Goal: Task Accomplishment & Management: Complete application form

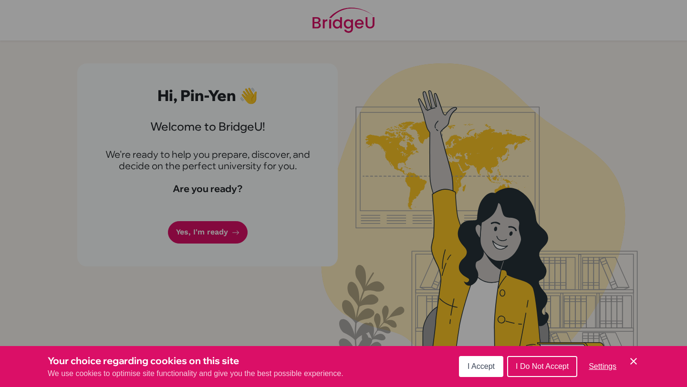
click at [496, 354] on div "I Accept I Do Not Accept Settings Cookie Control Close Icon" at bounding box center [549, 366] width 180 height 25
click at [496, 364] on button "I Accept" at bounding box center [481, 366] width 44 height 21
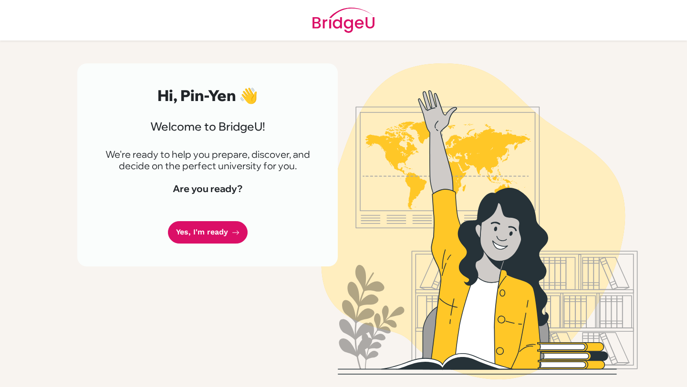
click at [241, 244] on div "Hi, Pin-Yen 👋 Welcome to [GEOGRAPHIC_DATA]! We're ready to help you prepare, di…" at bounding box center [207, 164] width 260 height 203
click at [239, 239] on link "Yes, I'm ready" at bounding box center [208, 232] width 80 height 22
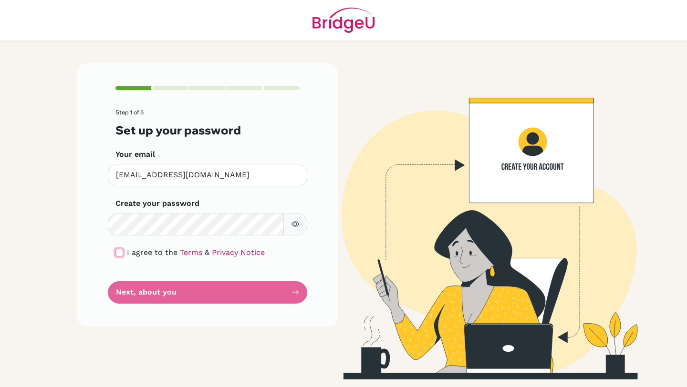
click at [120, 253] on input "checkbox" at bounding box center [119, 253] width 8 height 8
checkbox input "true"
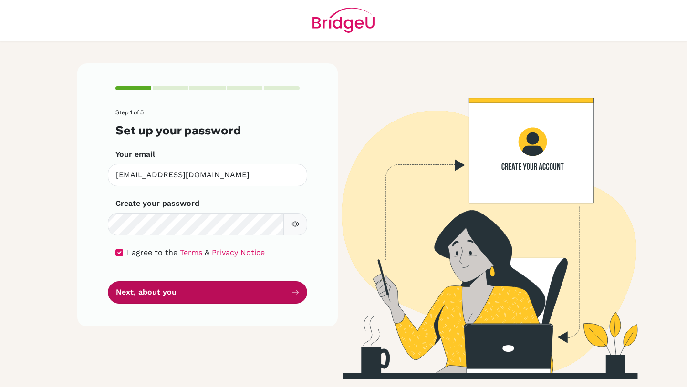
click at [149, 286] on button "Next, about you" at bounding box center [207, 292] width 199 height 22
